Goal: Find specific fact

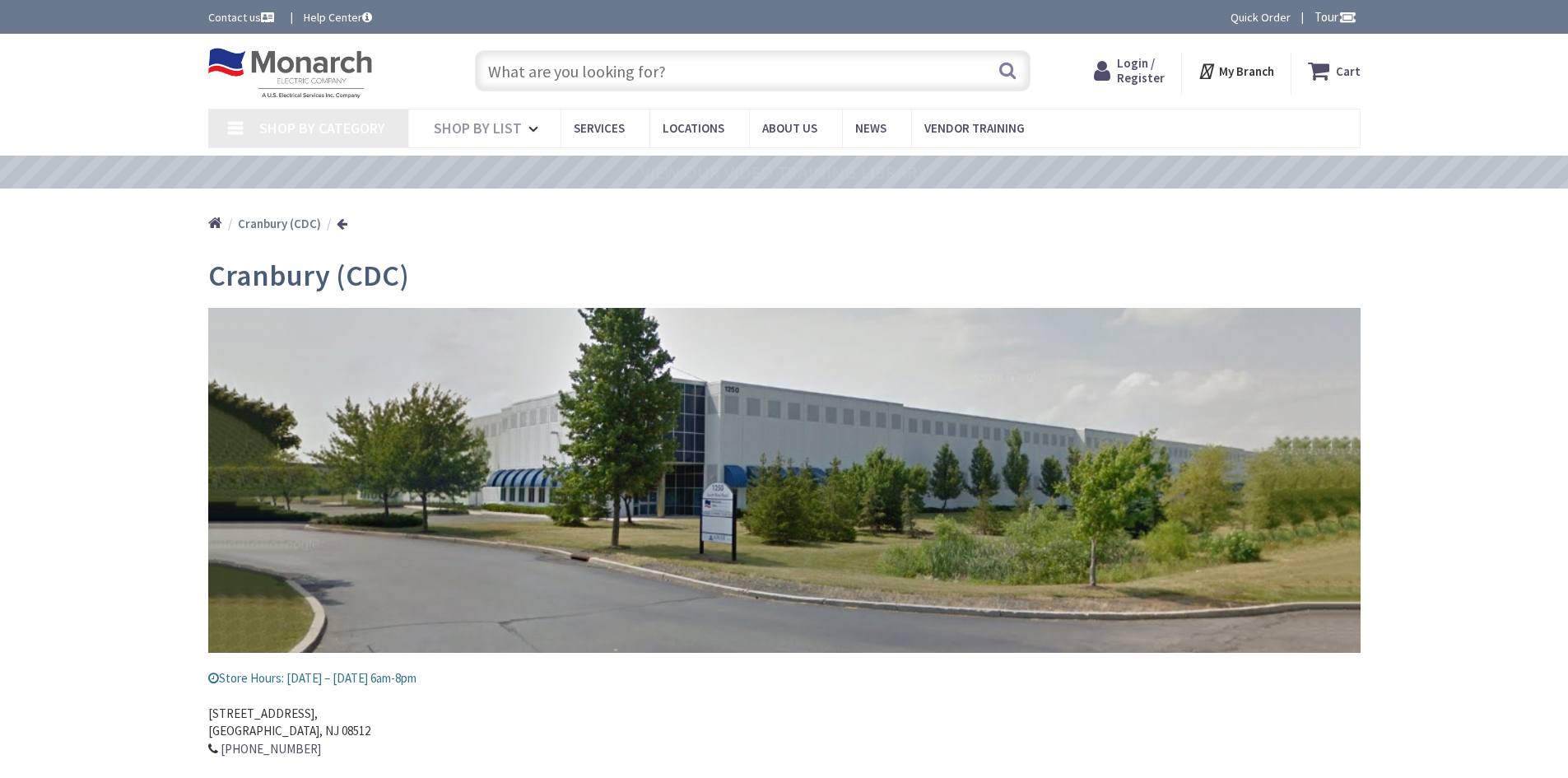
click at [575, 72] on input "text" at bounding box center [752, 71] width 555 height 42
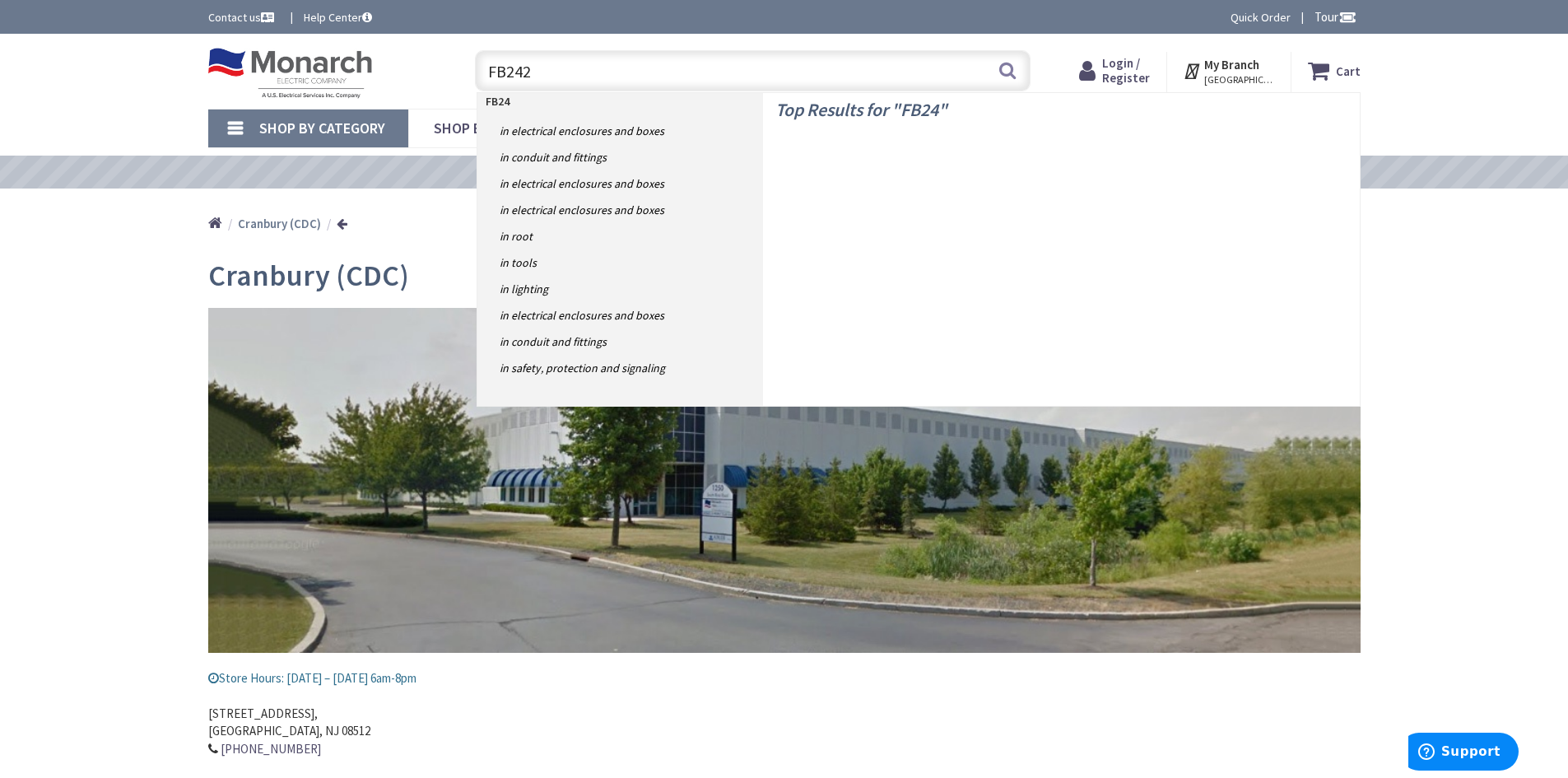
type input "FB2422"
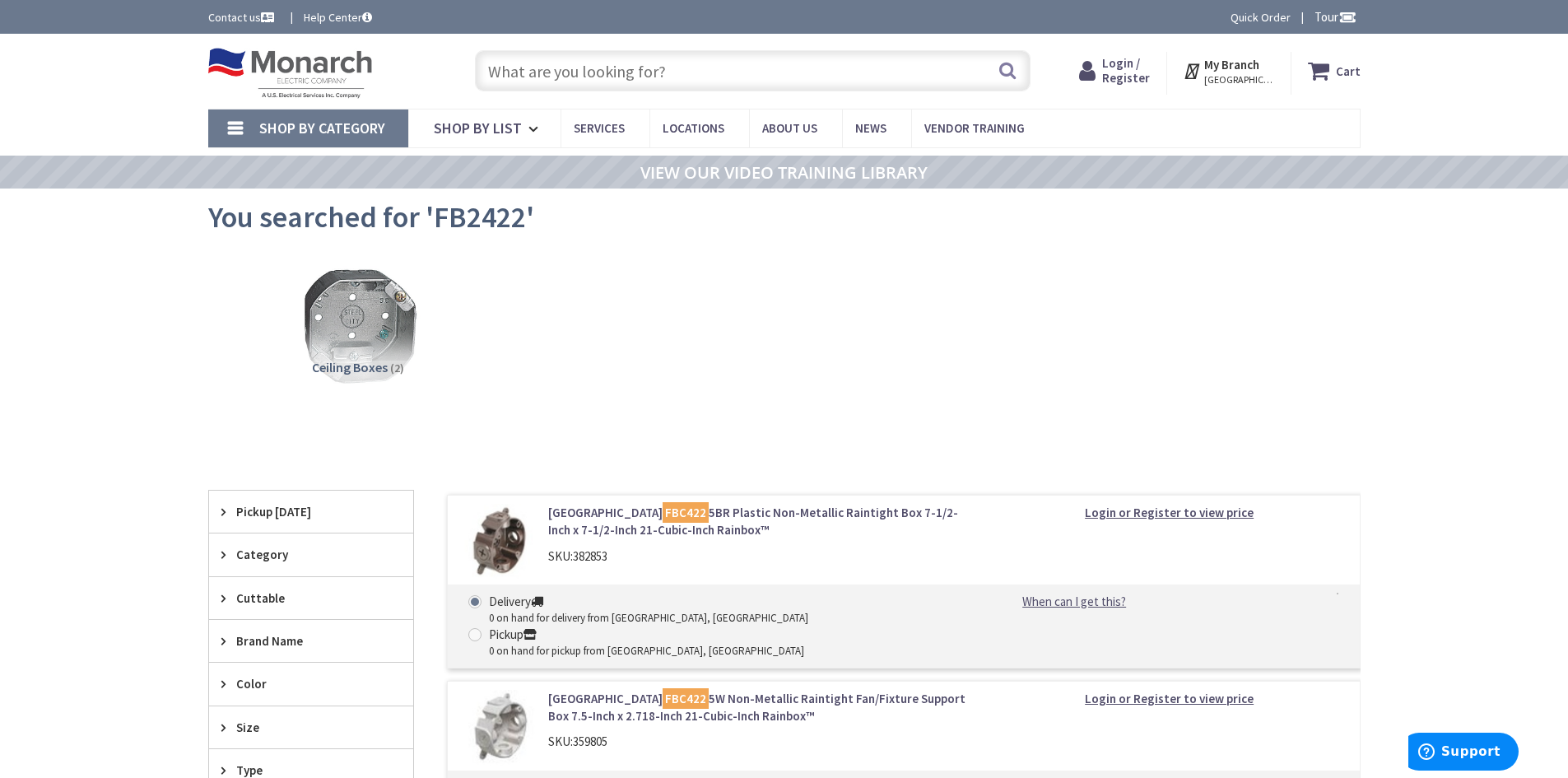
click at [544, 83] on input "text" at bounding box center [752, 71] width 555 height 42
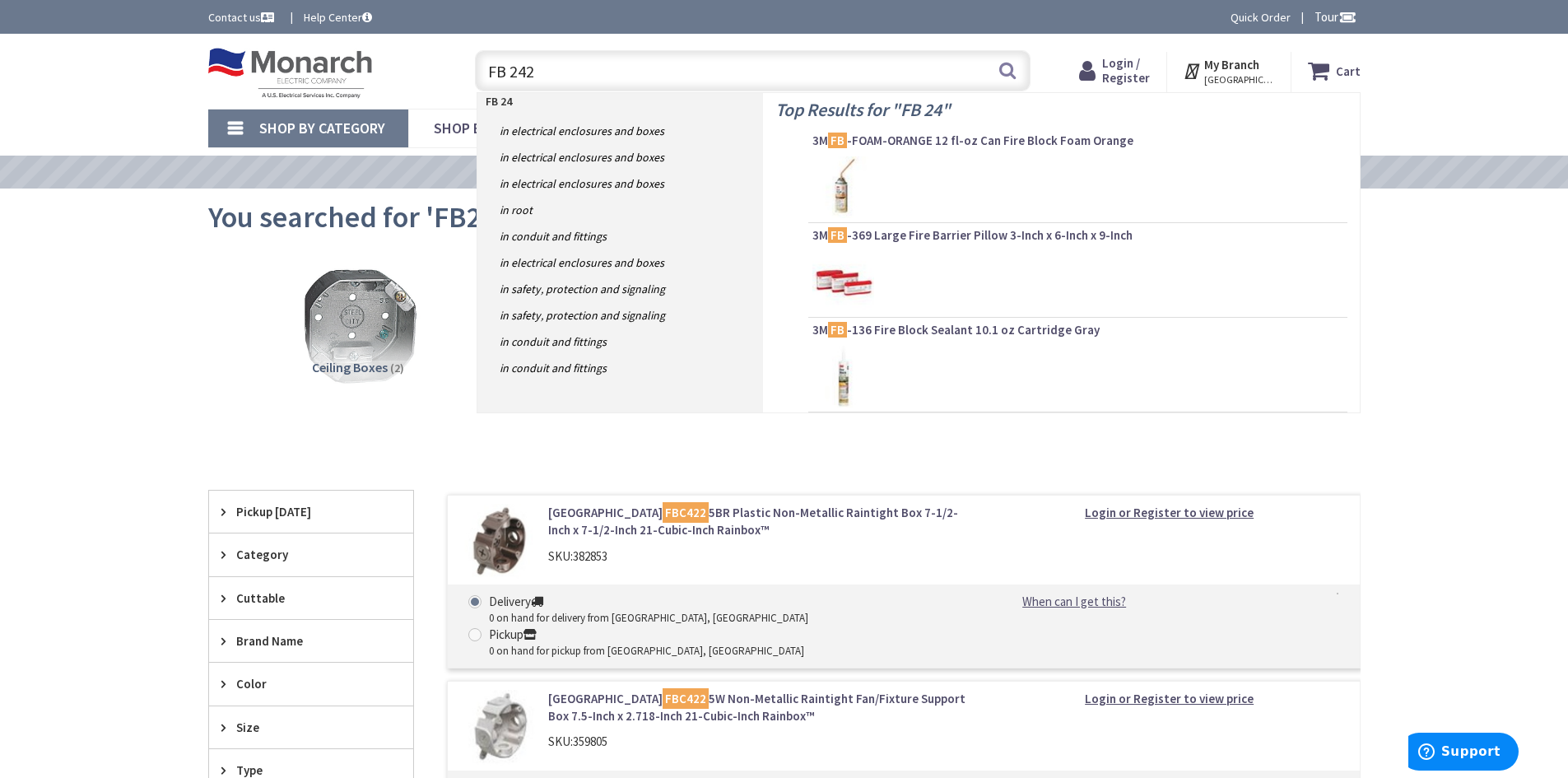
type input "FB 2422"
